Goal: Information Seeking & Learning: Learn about a topic

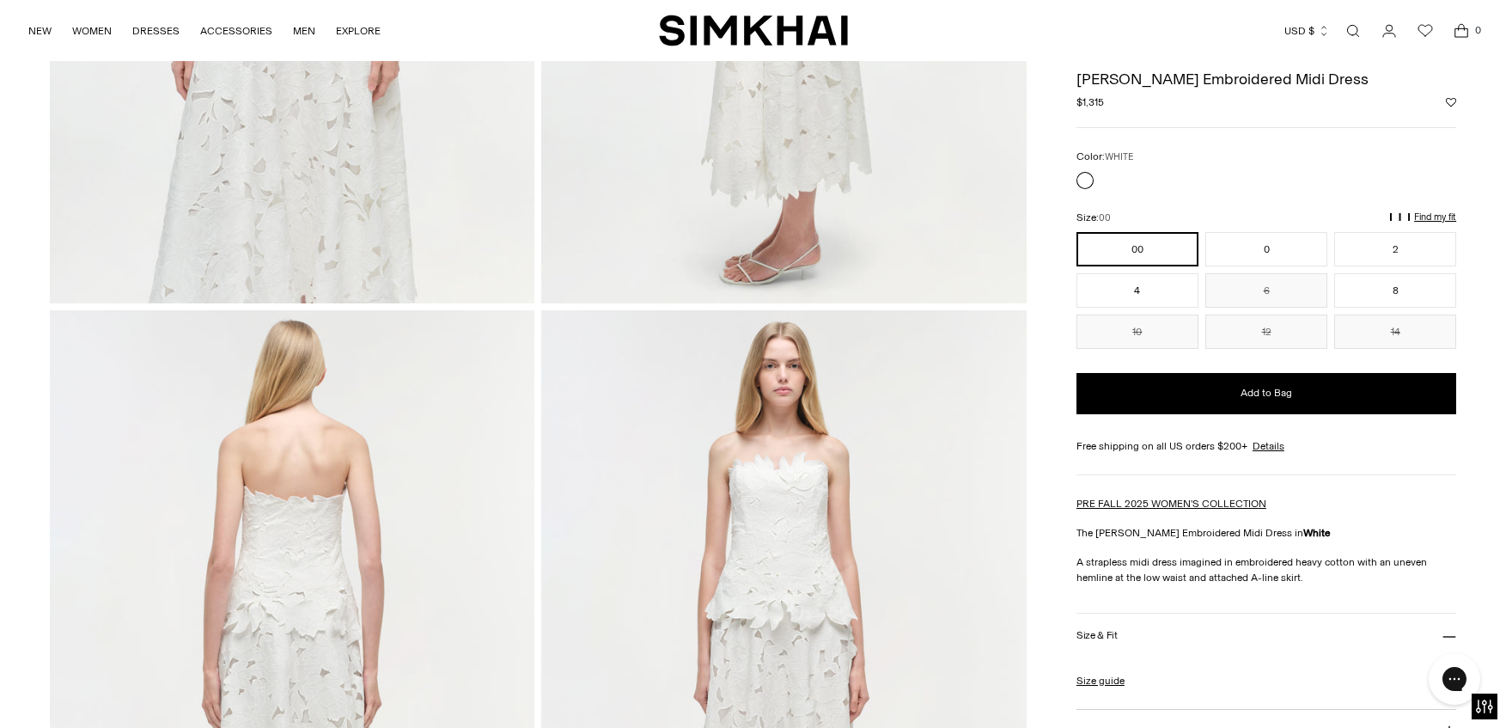
scroll to position [1117, 0]
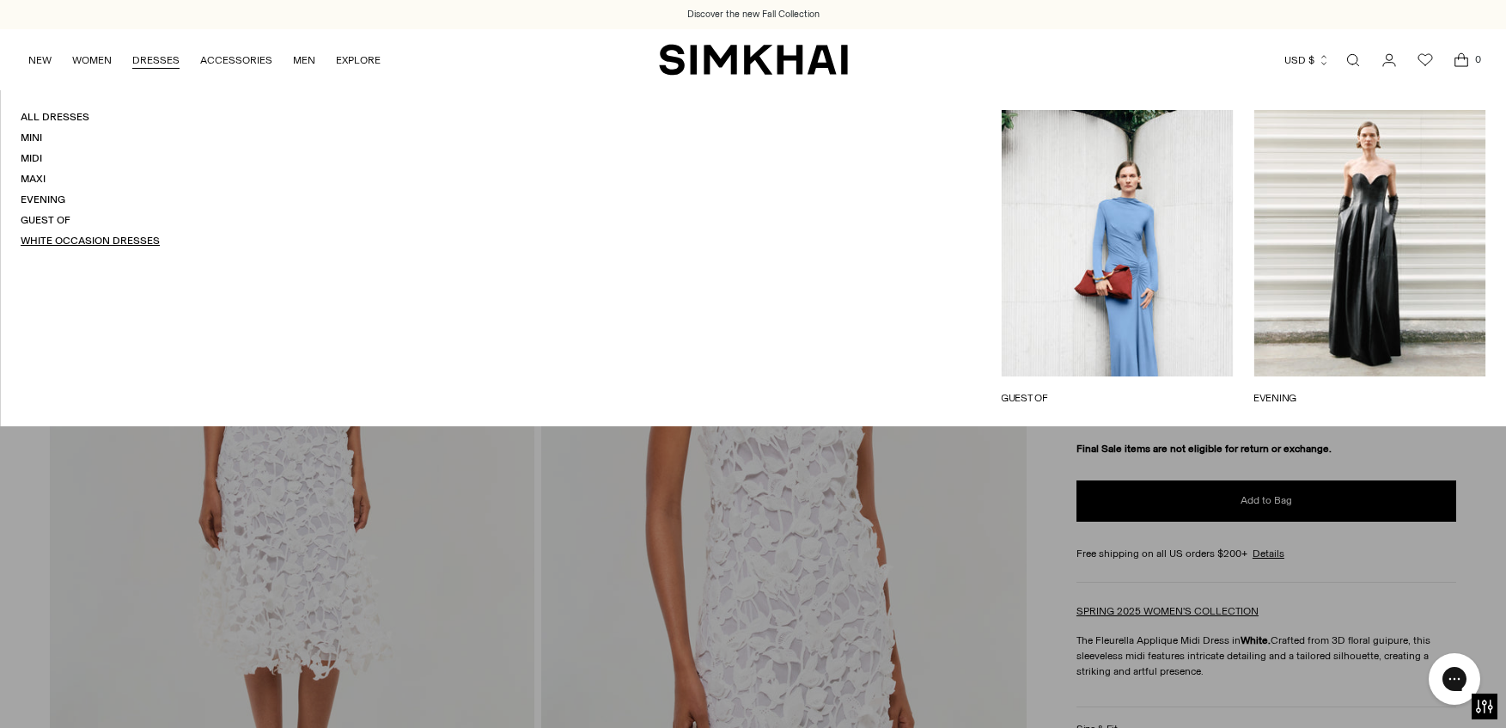
click at [60, 241] on link "White Occasion Dresses" at bounding box center [90, 241] width 139 height 12
